Goal: Navigation & Orientation: Find specific page/section

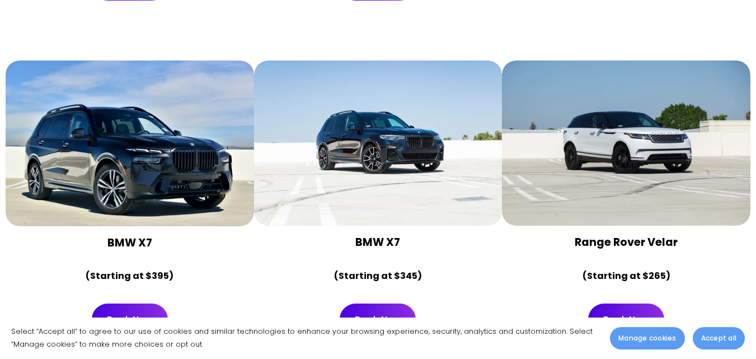
scroll to position [5056, 0]
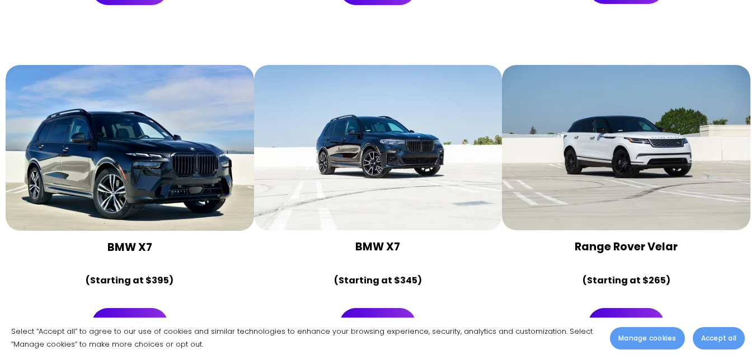
click at [195, 65] on div at bounding box center [130, 148] width 249 height 166
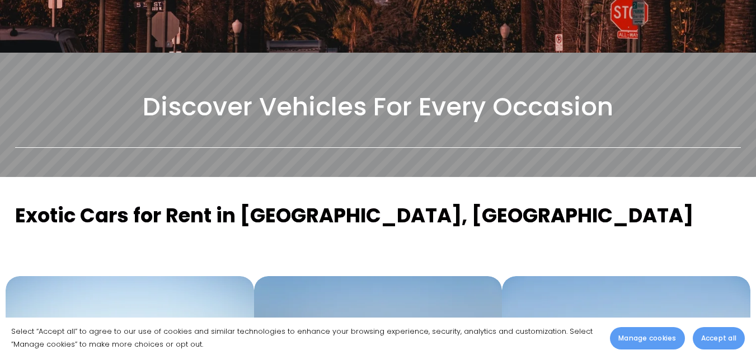
scroll to position [0, 0]
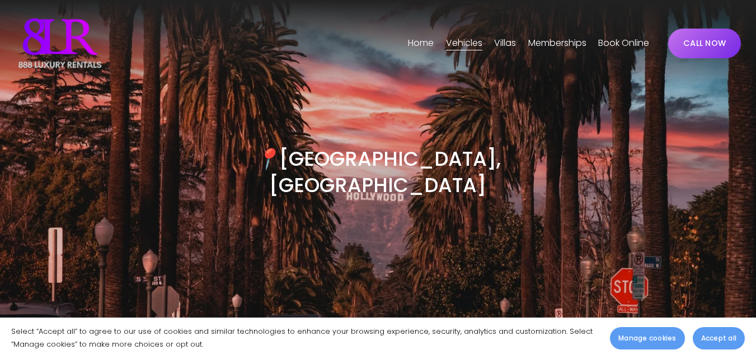
click at [0, 0] on span "Phoenix" at bounding box center [0, 0] width 0 height 0
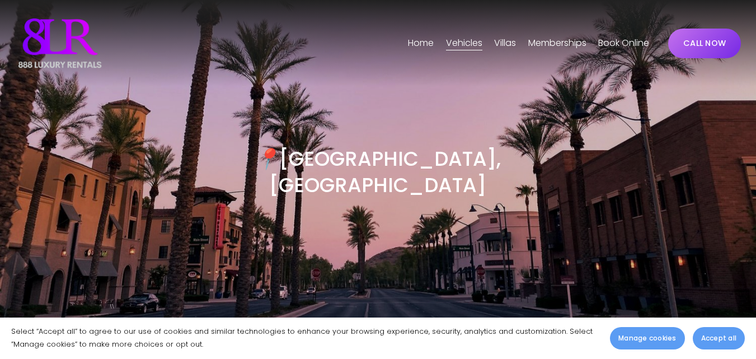
click at [0, 0] on span "[GEOGRAPHIC_DATA]" at bounding box center [0, 0] width 0 height 0
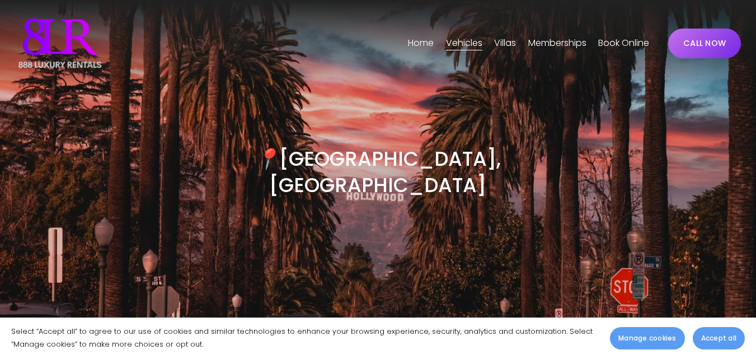
click at [0, 0] on span "Phoenix" at bounding box center [0, 0] width 0 height 0
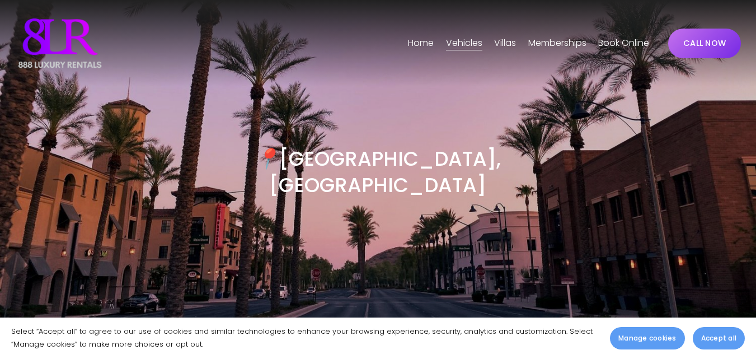
click at [0, 0] on span "[GEOGRAPHIC_DATA]" at bounding box center [0, 0] width 0 height 0
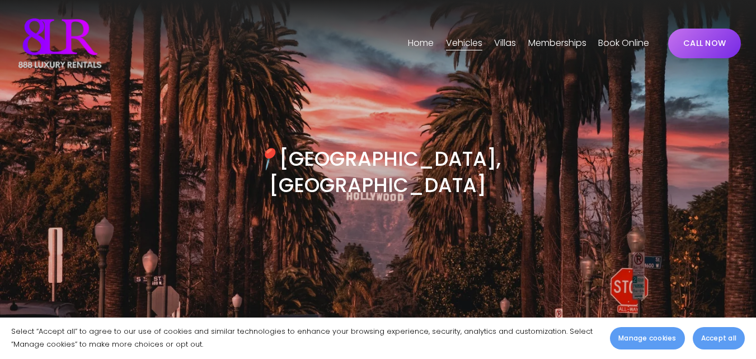
click at [0, 0] on span "Phoenix" at bounding box center [0, 0] width 0 height 0
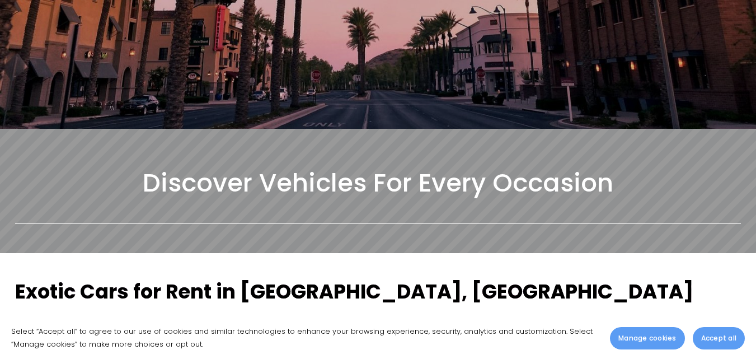
scroll to position [279, 0]
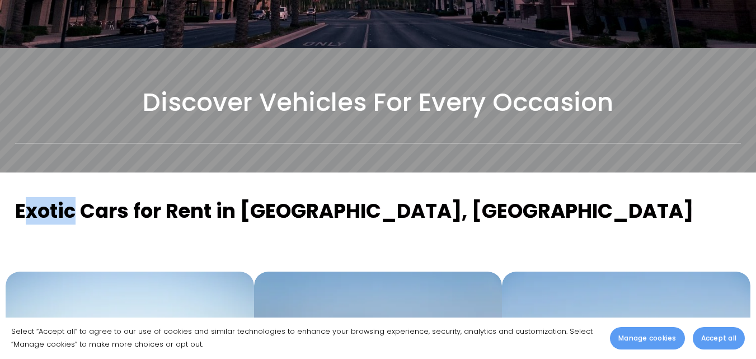
drag, startPoint x: 76, startPoint y: 186, endPoint x: 22, endPoint y: 182, distance: 53.9
click at [22, 197] on strong "Exotic Cars for Rent in [GEOGRAPHIC_DATA], [GEOGRAPHIC_DATA]" at bounding box center [354, 210] width 678 height 27
click at [150, 233] on div at bounding box center [130, 252] width 249 height 38
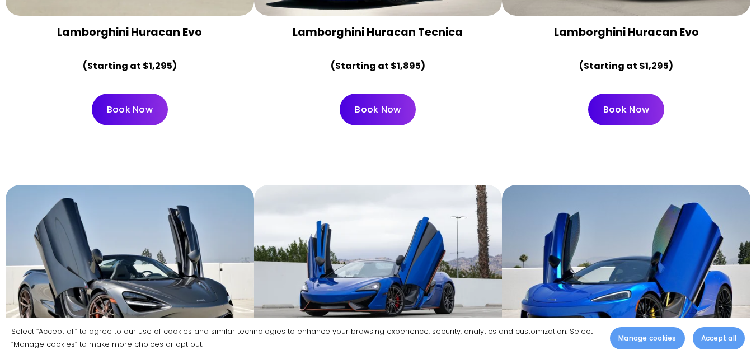
scroll to position [1022, 0]
